Goal: Information Seeking & Learning: Learn about a topic

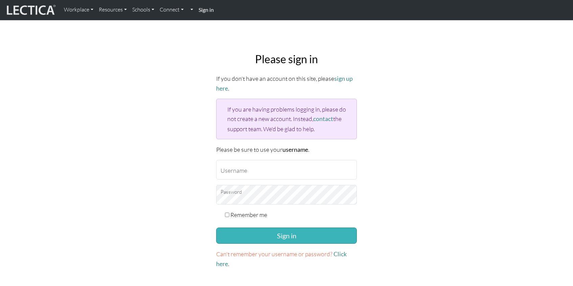
type input "gtlehman@google.com"
click at [290, 233] on button "Sign in" at bounding box center [286, 236] width 141 height 16
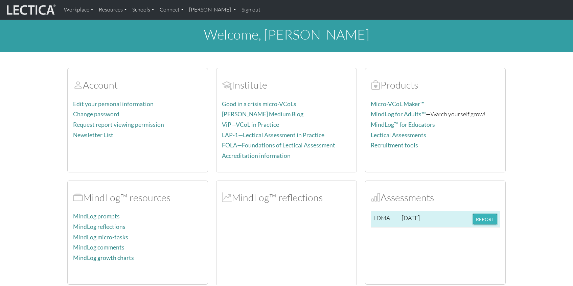
click at [485, 220] on button "REPORT" at bounding box center [485, 219] width 24 height 10
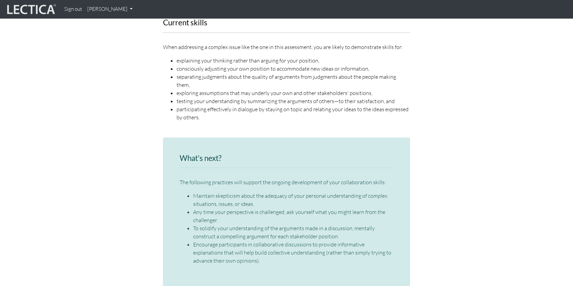
scroll to position [942, 0]
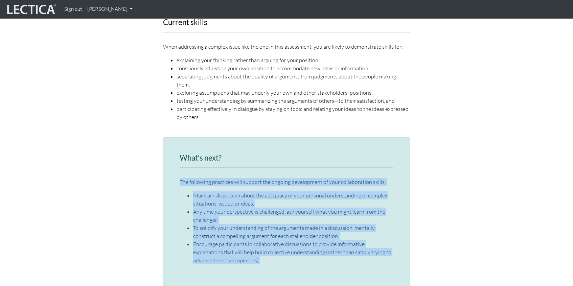
drag, startPoint x: 172, startPoint y: 152, endPoint x: 309, endPoint y: 244, distance: 165.2
click at [309, 244] on div "What’s next? The following practices will support the ongoing development of yo…" at bounding box center [286, 212] width 247 height 150
drag, startPoint x: 309, startPoint y: 244, endPoint x: 162, endPoint y: 150, distance: 174.6
click at [162, 150] on div "What’s next? The following practices will support the ongoing development of yo…" at bounding box center [286, 214] width 257 height 155
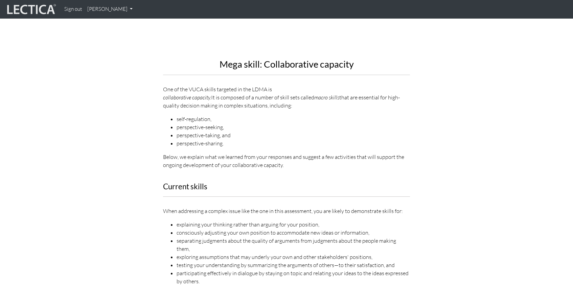
scroll to position [784, 0]
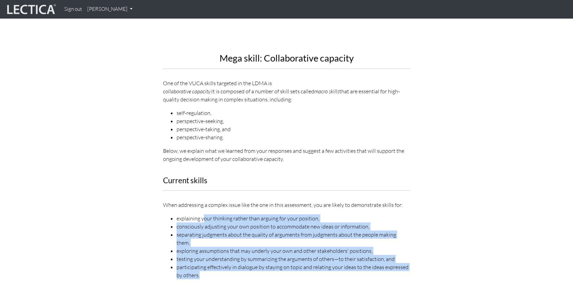
drag, startPoint x: 203, startPoint y: 200, endPoint x: 277, endPoint y: 257, distance: 92.7
click at [277, 257] on div "Current skills When addressing a complex issue like the one in this assessment,…" at bounding box center [286, 232] width 257 height 111
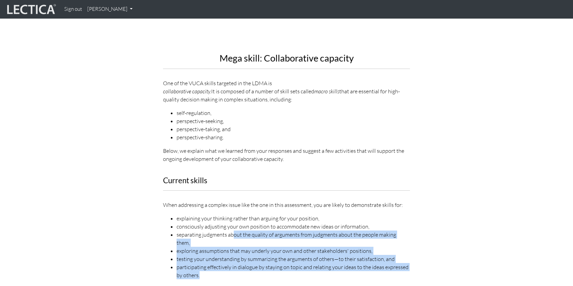
drag, startPoint x: 290, startPoint y: 256, endPoint x: 240, endPoint y: 225, distance: 58.6
click at [240, 224] on div "Current skills When addressing a complex issue like the one in this assessment,…" at bounding box center [286, 232] width 257 height 111
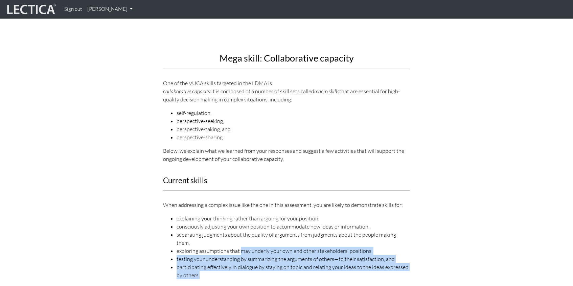
click at [240, 247] on li "exploring assumptions that may underly your own and other stakeholders' positio…" at bounding box center [294, 251] width 234 height 8
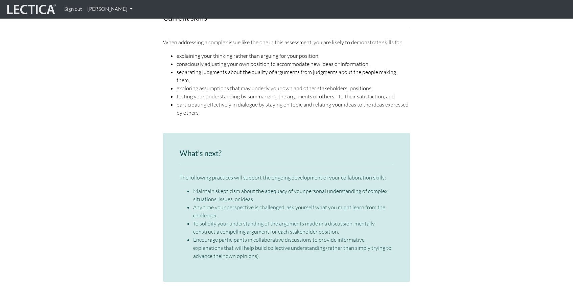
scroll to position [1014, 0]
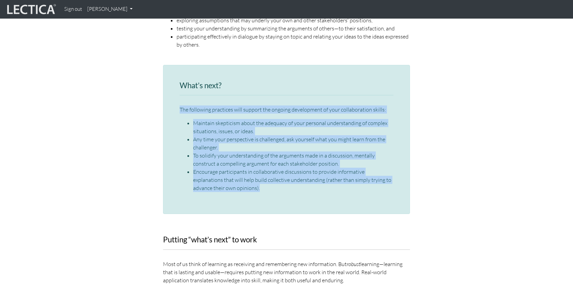
drag, startPoint x: 173, startPoint y: 83, endPoint x: 282, endPoint y: 175, distance: 142.9
click at [283, 175] on div "What’s next? The following practices will support the ongoing development of yo…" at bounding box center [286, 140] width 247 height 150
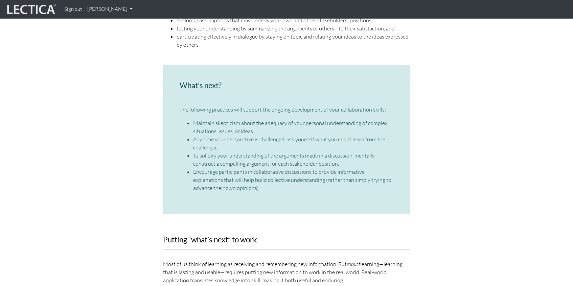
click at [282, 175] on div "What’s next? The following practices will support the ongoing development of yo…" at bounding box center [286, 140] width 247 height 150
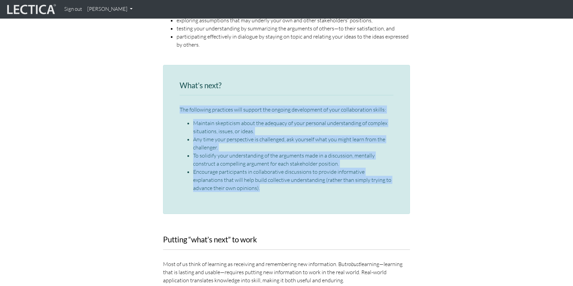
drag, startPoint x: 289, startPoint y: 175, endPoint x: 168, endPoint y: 79, distance: 155.1
click at [168, 79] on div "What’s next? The following practices will support the ongoing development of yo…" at bounding box center [286, 140] width 247 height 150
click at [207, 135] on li "Any time your perspective is challenged, ask yourself what you might learn from…" at bounding box center [293, 143] width 200 height 16
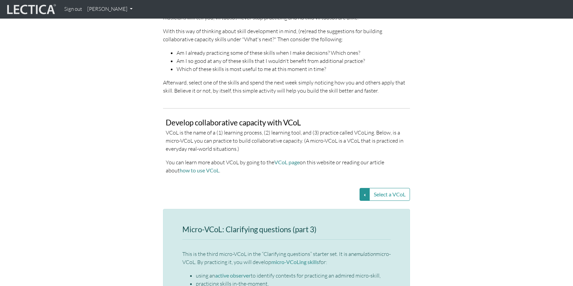
scroll to position [1333, 0]
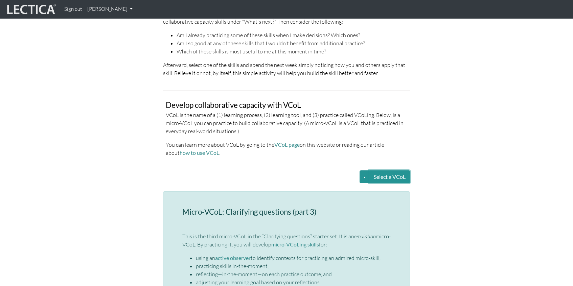
click at [397, 171] on button "Select a VCoL" at bounding box center [390, 177] width 41 height 13
click at [360, 171] on button "Select a VCoL" at bounding box center [365, 177] width 10 height 13
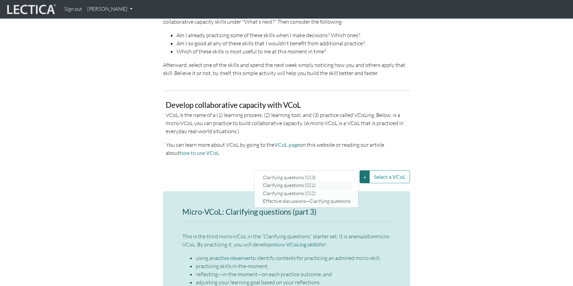
click at [319, 182] on link "Clarifying questions (SS1)" at bounding box center [306, 186] width 91 height 8
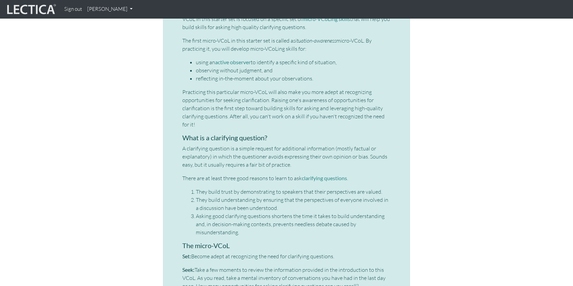
scroll to position [1573, 0]
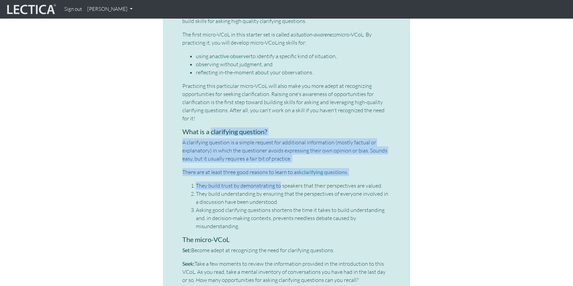
drag, startPoint x: 212, startPoint y: 107, endPoint x: 278, endPoint y: 160, distance: 85.3
click at [278, 160] on div "Micro-VCoL: Clarifying questions (part 1) This is the first micro-VCoL in the “…" at bounding box center [286, 223] width 209 height 511
click at [278, 182] on li "They build trust by demonstrating to speakers that their perspectives are value…" at bounding box center [293, 186] width 195 height 8
drag, startPoint x: 282, startPoint y: 149, endPoint x: 215, endPoint y: 106, distance: 79.0
click at [215, 106] on div "Micro-VCoL: Clarifying questions (part 1) This is the first micro-VCoL in the “…" at bounding box center [286, 223] width 209 height 511
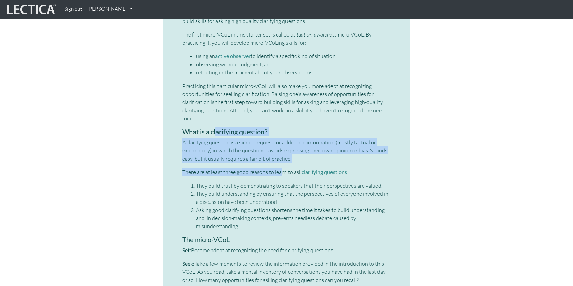
click at [215, 128] on strong "What is a clarifying question?" at bounding box center [224, 132] width 85 height 8
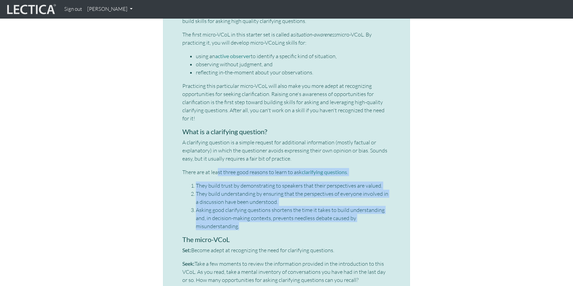
drag, startPoint x: 218, startPoint y: 145, endPoint x: 289, endPoint y: 203, distance: 92.8
click at [289, 203] on div "Micro-VCoL: Clarifying questions (part 1) This is the first micro-VCoL in the “…" at bounding box center [286, 223] width 209 height 511
click at [289, 206] on li "Asking good clarifying questions shortens the time it takes to build understand…" at bounding box center [293, 218] width 195 height 24
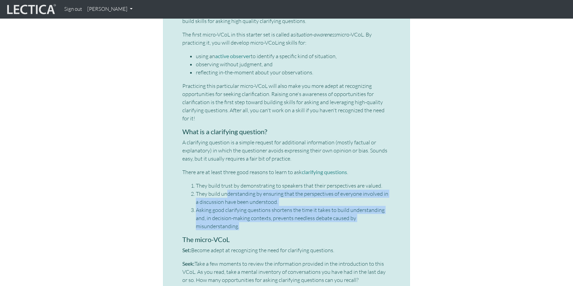
drag, startPoint x: 304, startPoint y: 209, endPoint x: 224, endPoint y: 171, distance: 87.7
click at [225, 171] on div "Micro-VCoL: Clarifying questions (part 1) This is the first micro-VCoL in the “…" at bounding box center [286, 223] width 209 height 511
click at [224, 190] on li "They build understanding by ensuring that the perspectives of everyone involved…" at bounding box center [293, 198] width 195 height 16
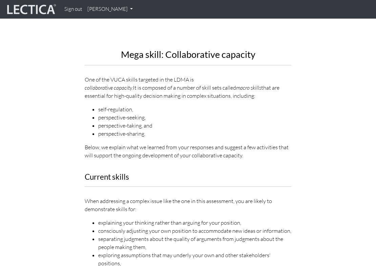
scroll to position [803, 0]
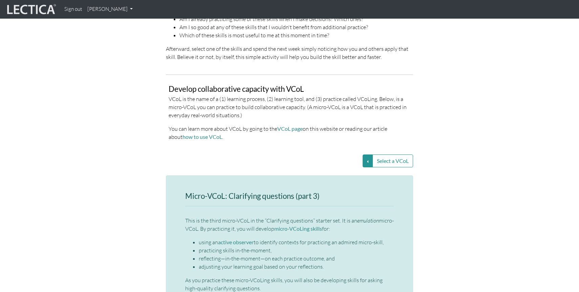
scroll to position [1349, 0]
click at [375, 155] on button "Select a VCoL" at bounding box center [392, 161] width 41 height 13
click at [365, 155] on button "Select a VCoL" at bounding box center [368, 161] width 10 height 13
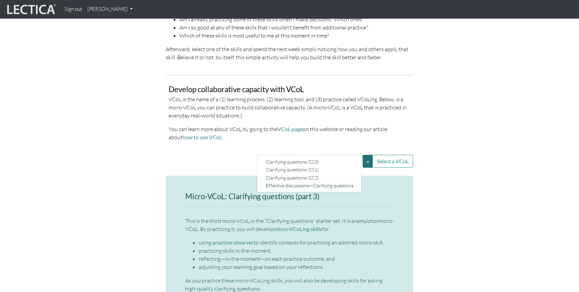
click at [375, 117] on div "Develop collaborative capacity with VCoL VCoL is the name of a (1) learning pro…" at bounding box center [289, 111] width 257 height 72
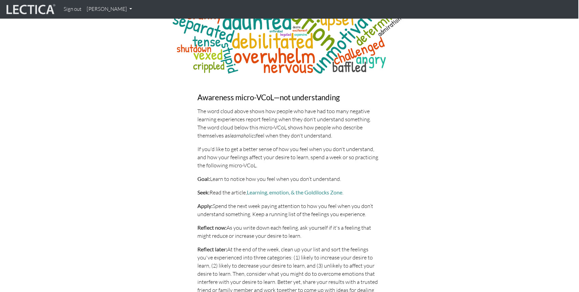
scroll to position [2445, 1]
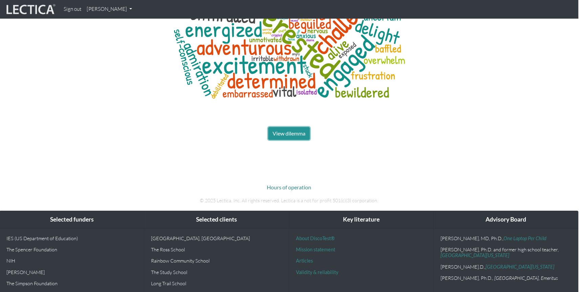
click at [286, 130] on span "View dilemma" at bounding box center [288, 133] width 33 height 6
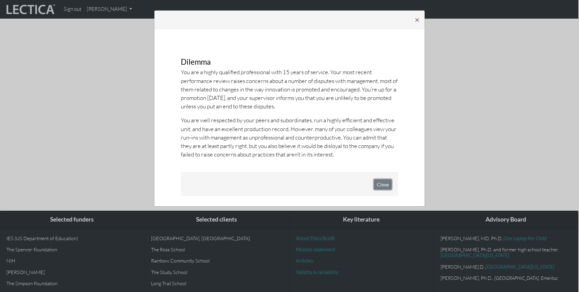
click at [375, 187] on button "Close" at bounding box center [383, 184] width 18 height 10
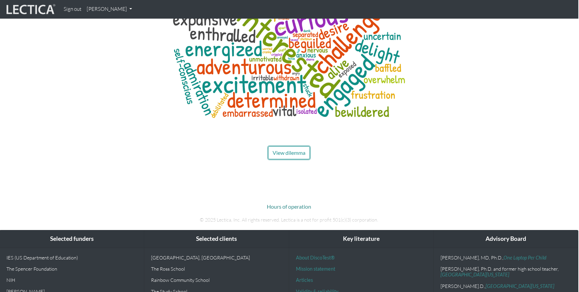
scroll to position [2276, 1]
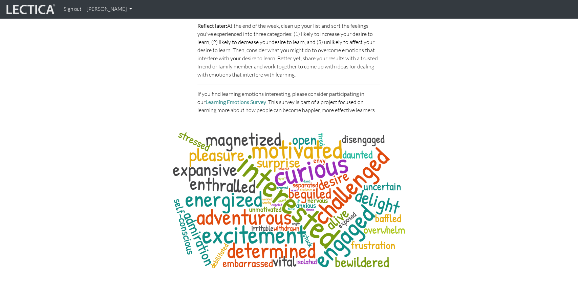
click at [375, 143] on div at bounding box center [289, 202] width 386 height 155
